Goal: Find specific fact

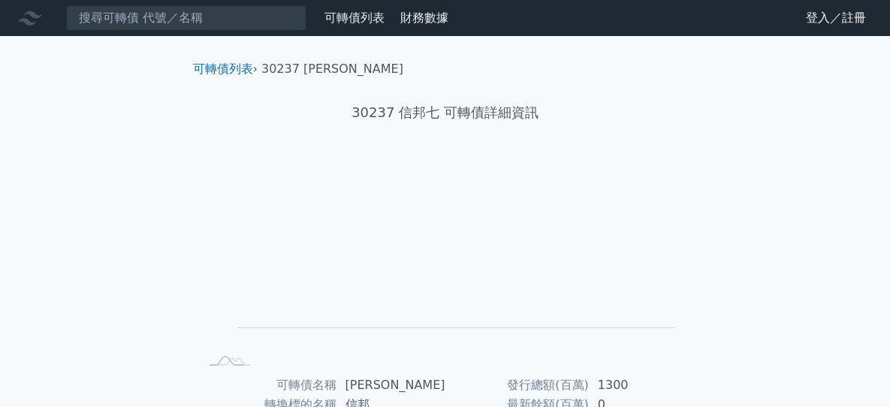
scroll to position [288, 0]
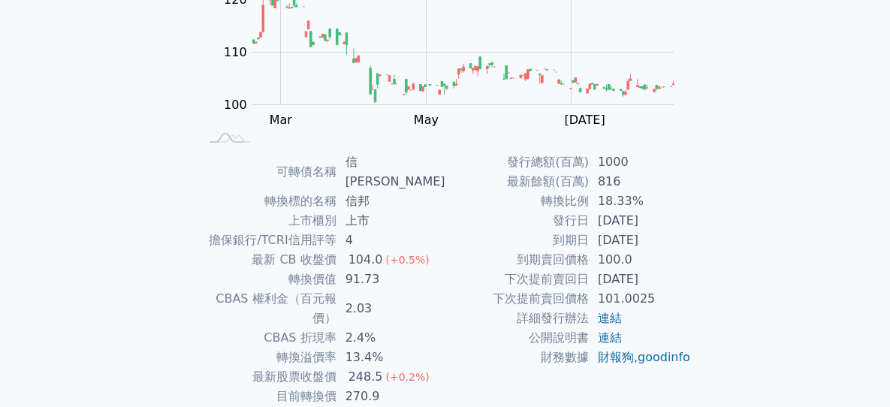
scroll to position [288, 0]
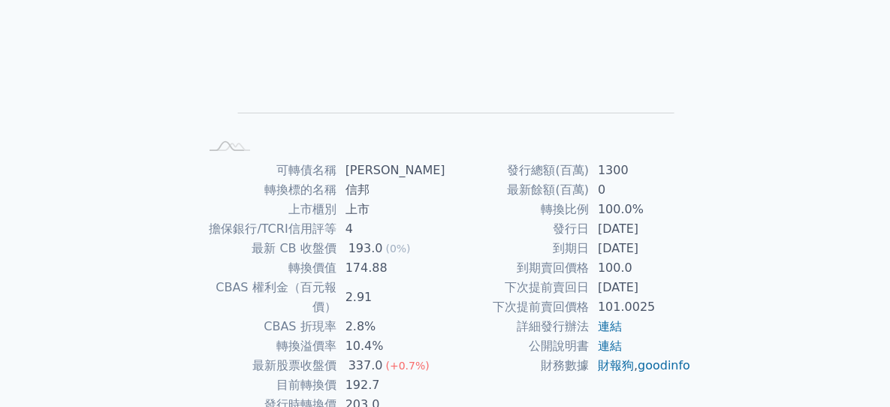
scroll to position [288, 0]
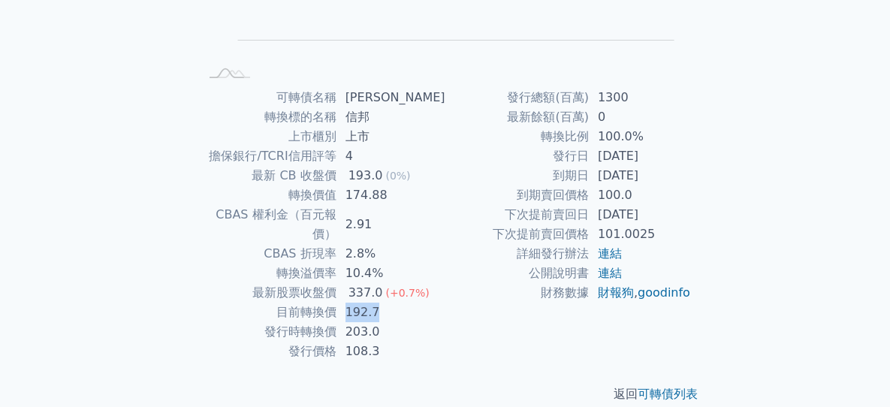
drag, startPoint x: 350, startPoint y: 291, endPoint x: 385, endPoint y: 293, distance: 35.4
click at [385, 303] on td "192.7" at bounding box center [390, 313] width 109 height 20
drag, startPoint x: 385, startPoint y: 293, endPoint x: 371, endPoint y: 292, distance: 14.3
copy td "192.7"
